Goal: Find specific page/section: Find specific page/section

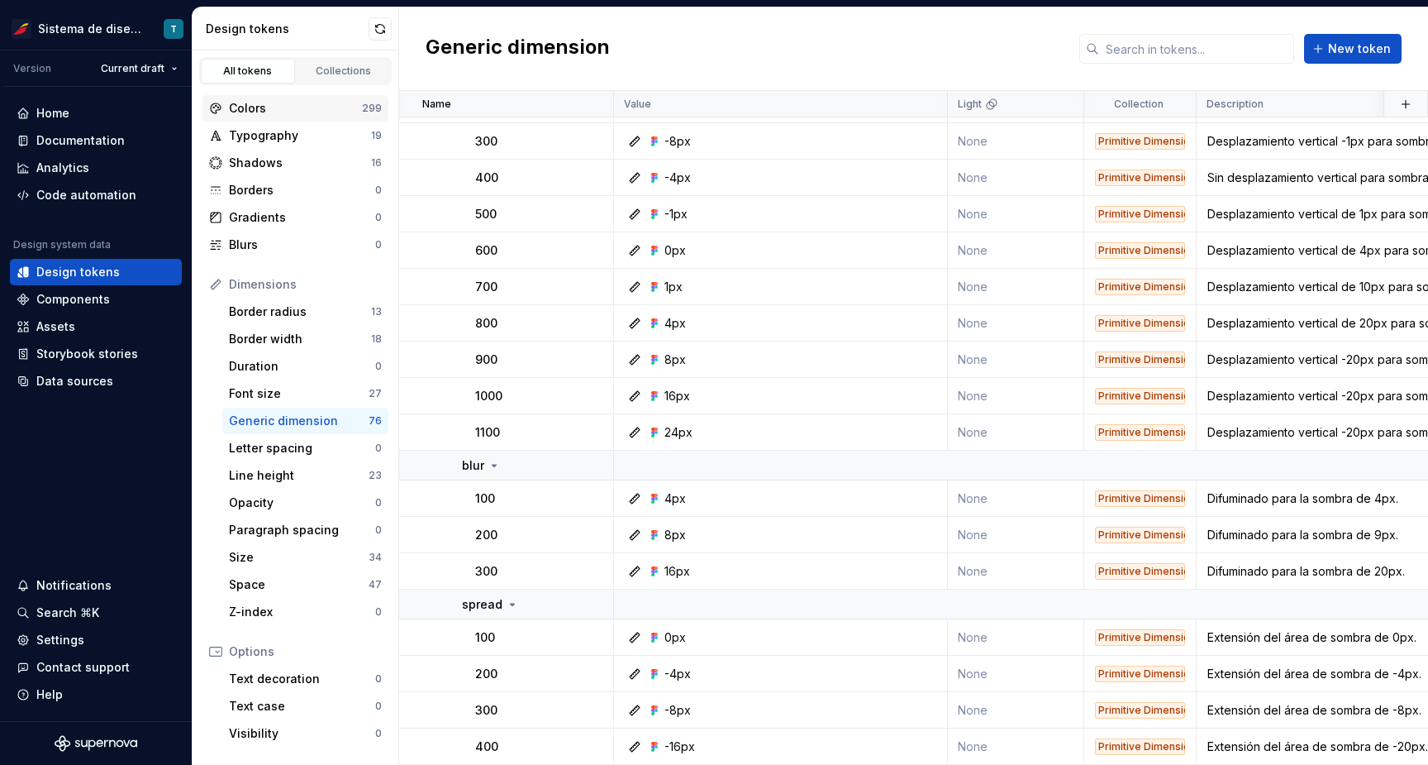
click at [270, 107] on div "Colors" at bounding box center [295, 108] width 133 height 17
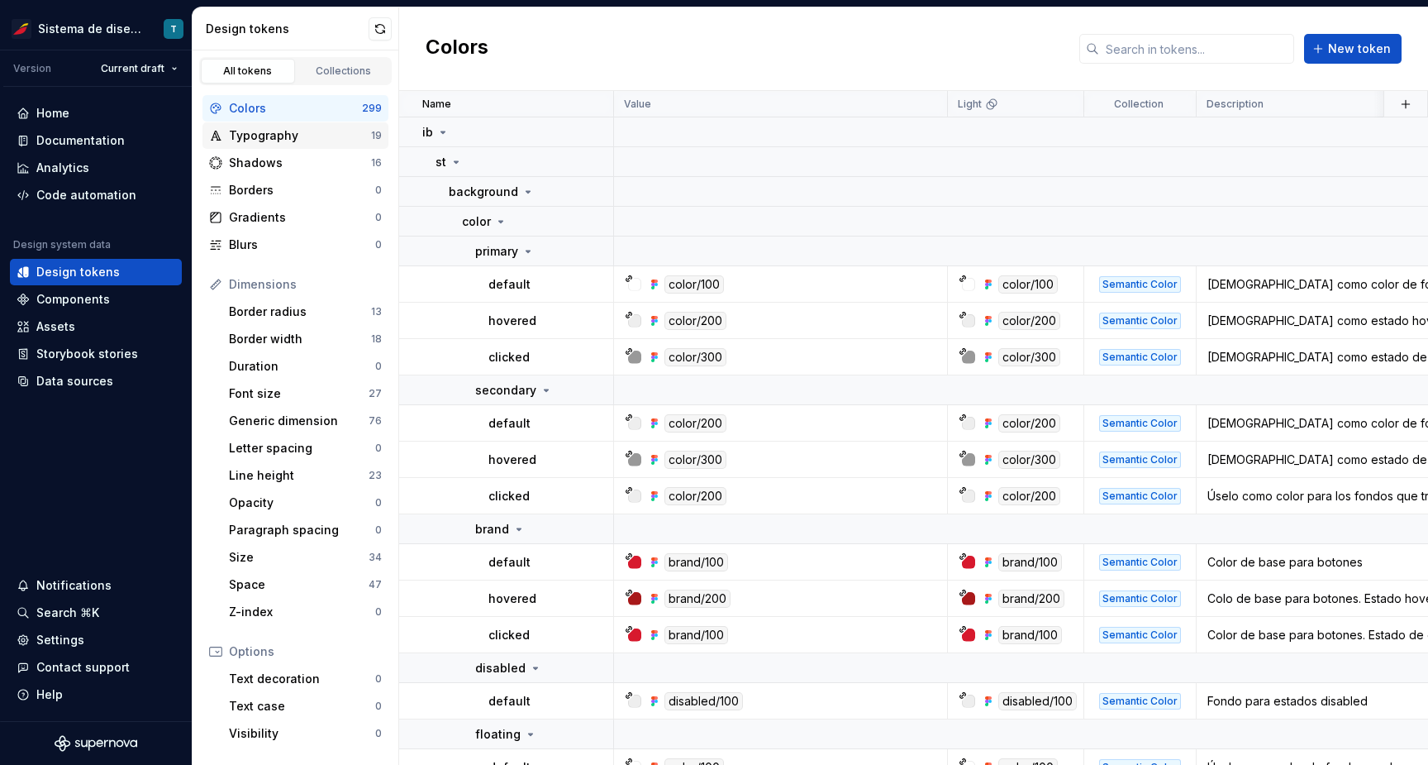
click at [284, 135] on div "Typography" at bounding box center [300, 135] width 142 height 17
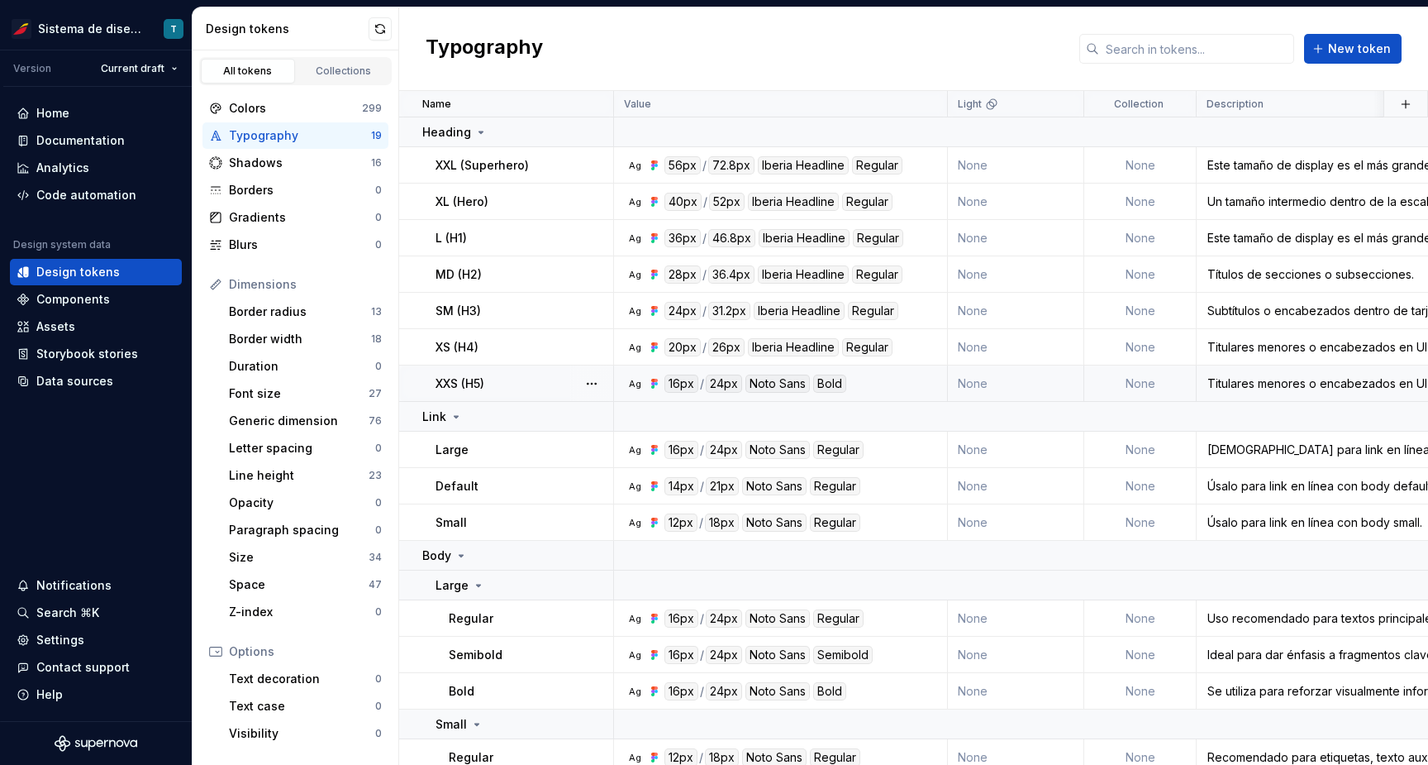
scroll to position [222, 0]
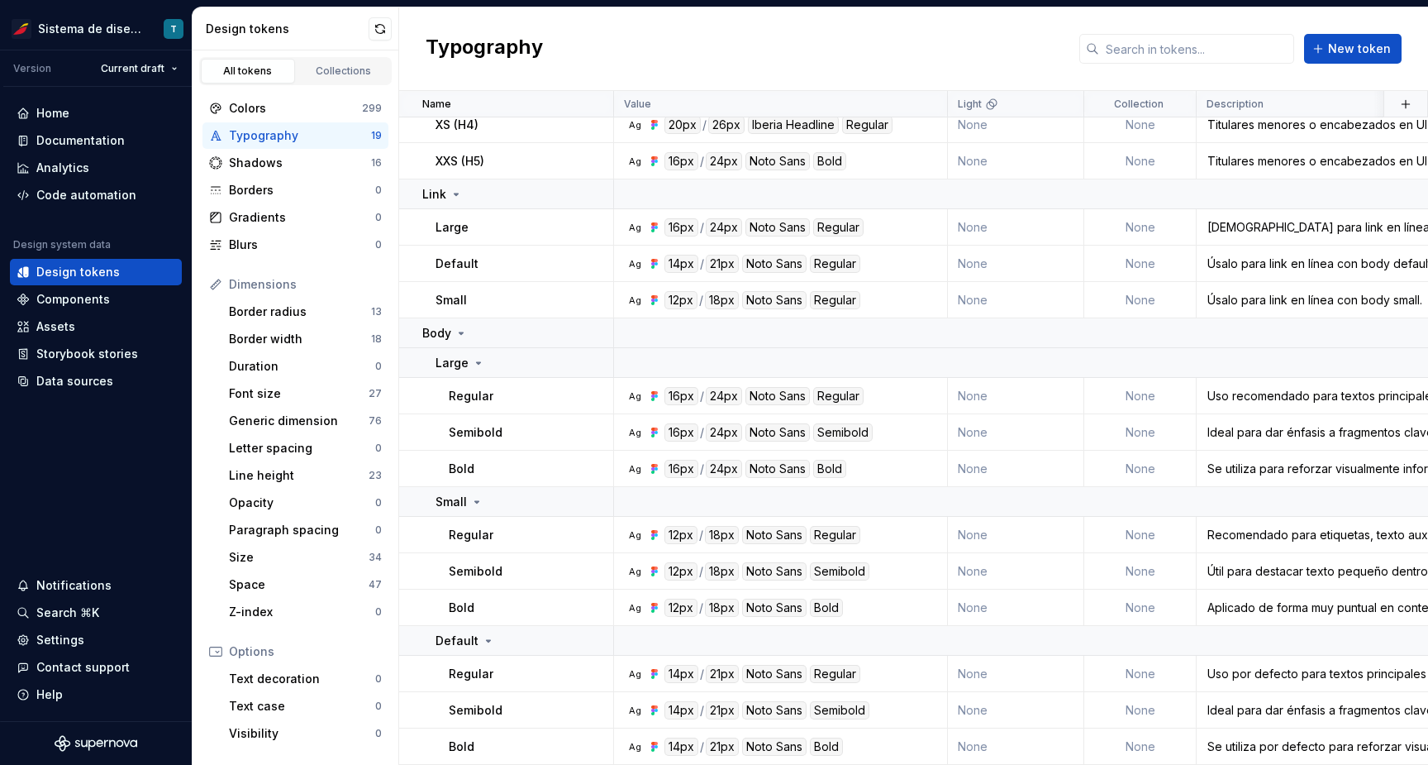
drag, startPoint x: 303, startPoint y: 111, endPoint x: 326, endPoint y: 137, distance: 35.1
click at [303, 112] on div "Colors" at bounding box center [295, 108] width 133 height 17
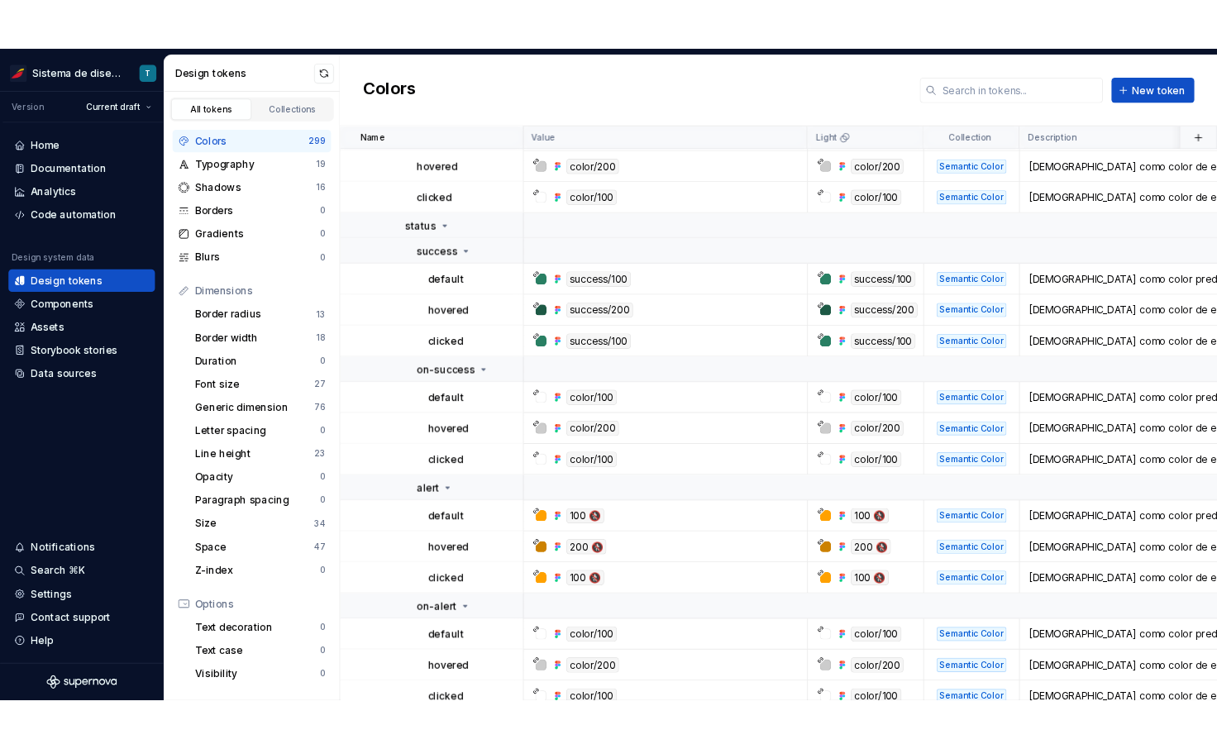
scroll to position [2519, 0]
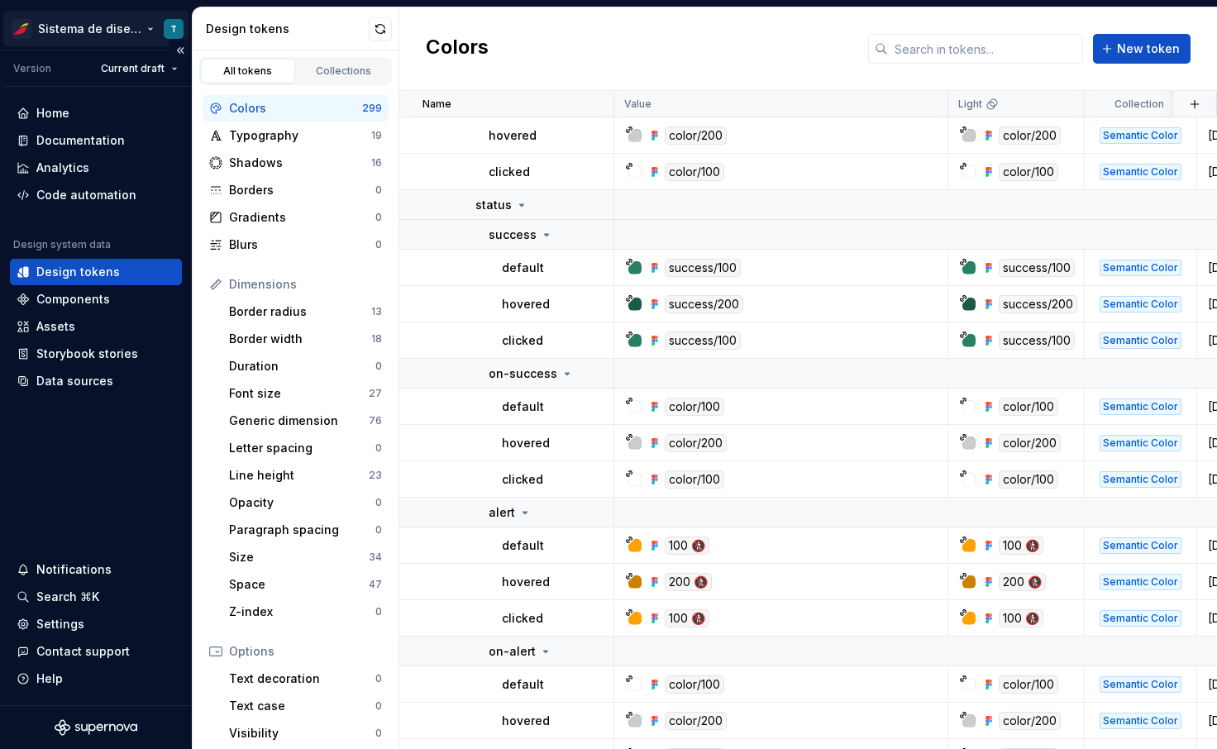
click at [99, 32] on html "Sistema de diseño Iberia T Version Current draft Home Documentation Analytics C…" at bounding box center [608, 374] width 1217 height 749
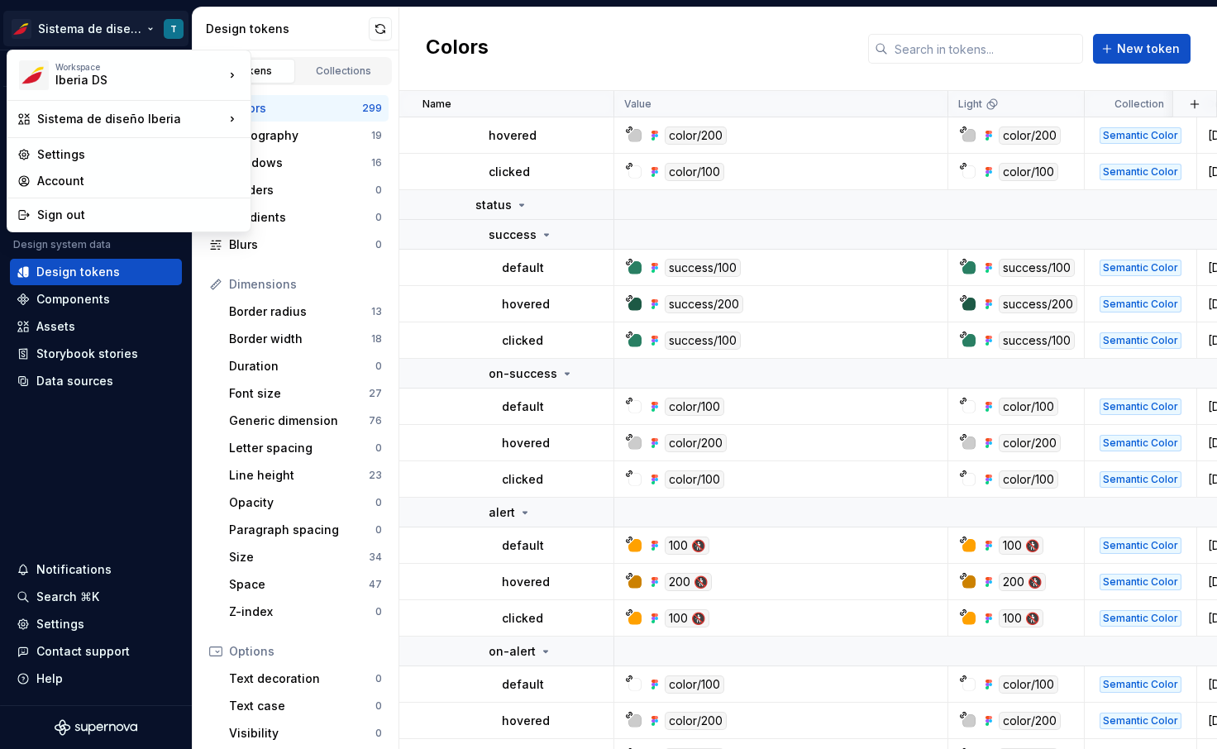
click at [607, 50] on html "Sistema de diseño Iberia T Version Current draft Home Documentation Analytics C…" at bounding box center [608, 374] width 1217 height 749
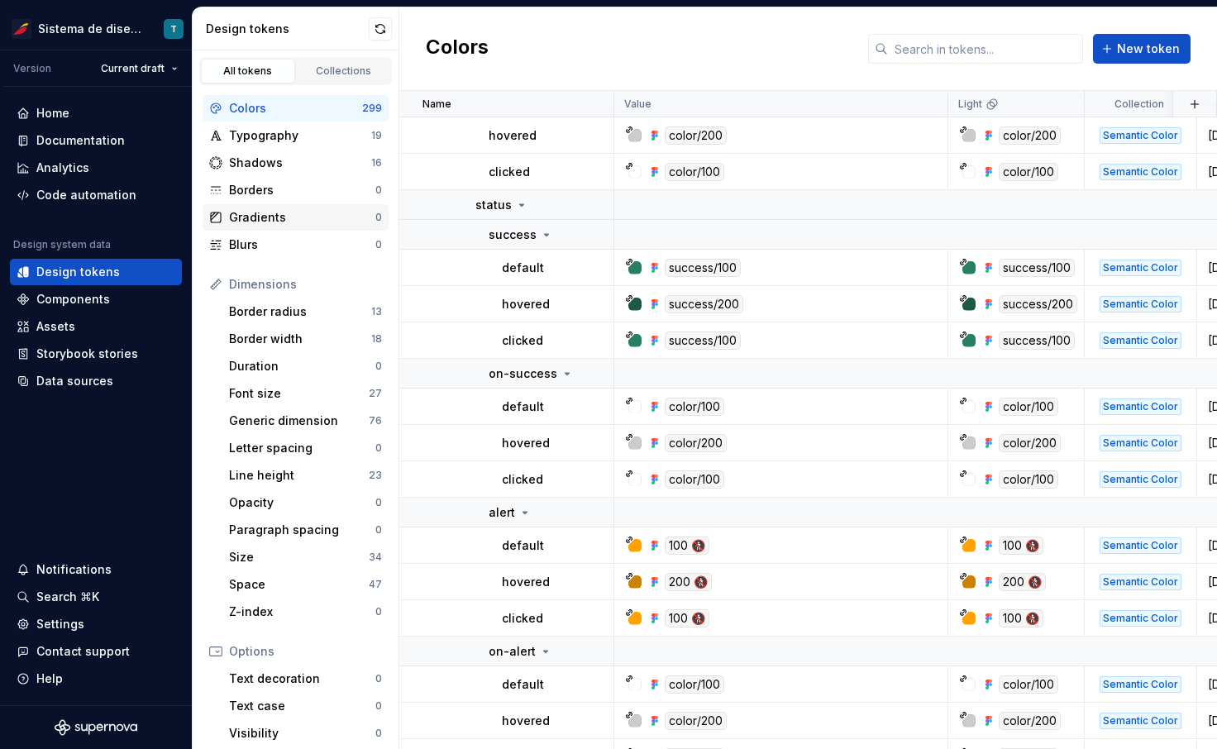
scroll to position [156, 0]
